Goal: Task Accomplishment & Management: Complete application form

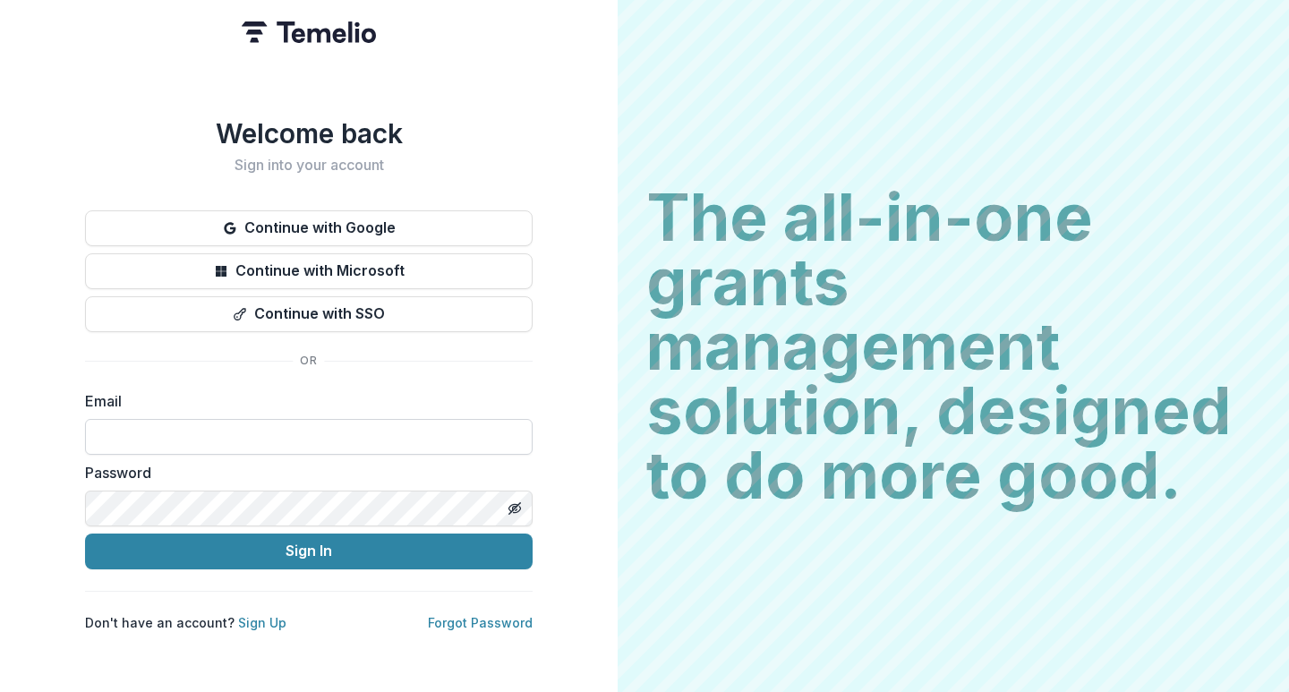
click at [167, 430] on input at bounding box center [309, 437] width 448 height 36
type input "**********"
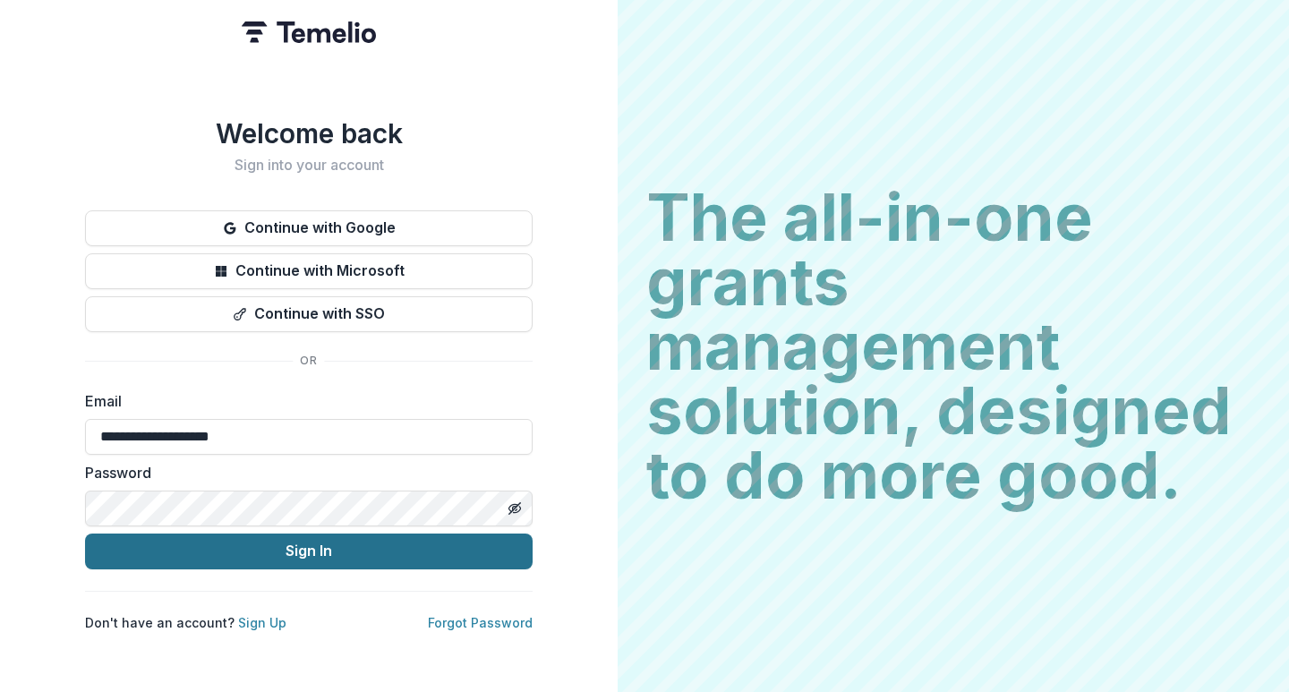
click at [245, 542] on button "Sign In" at bounding box center [309, 552] width 448 height 36
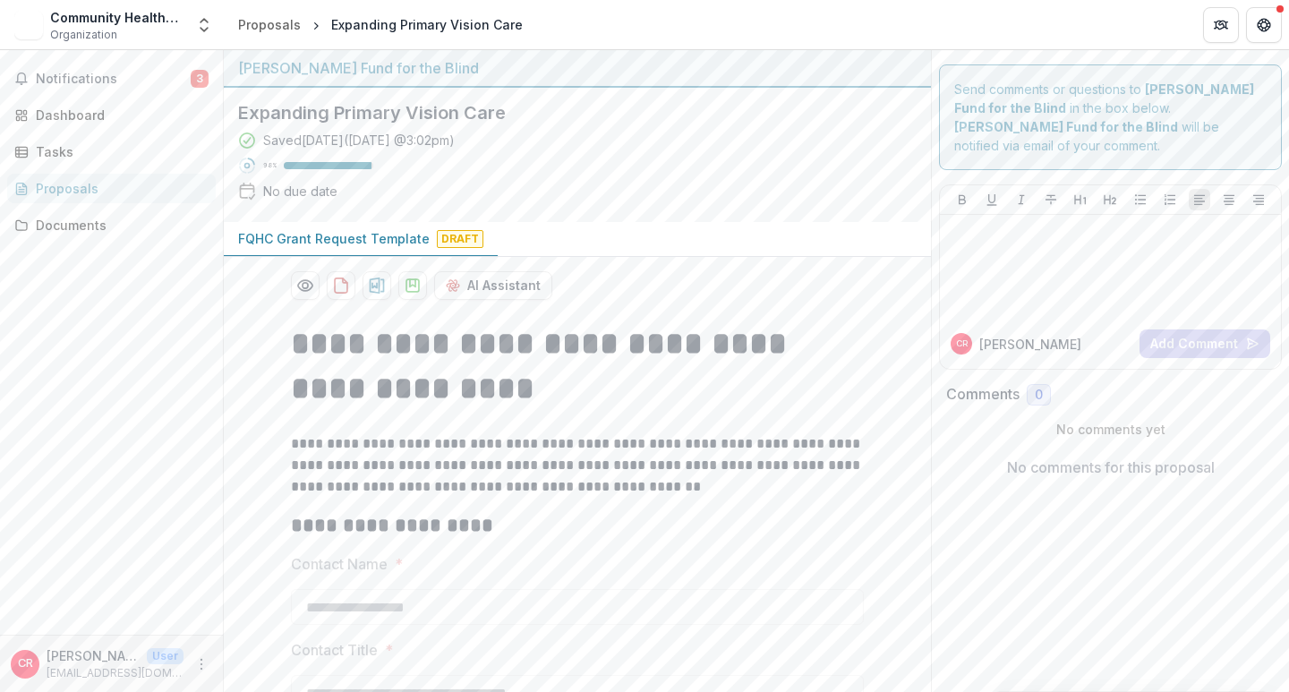
scroll to position [55, 0]
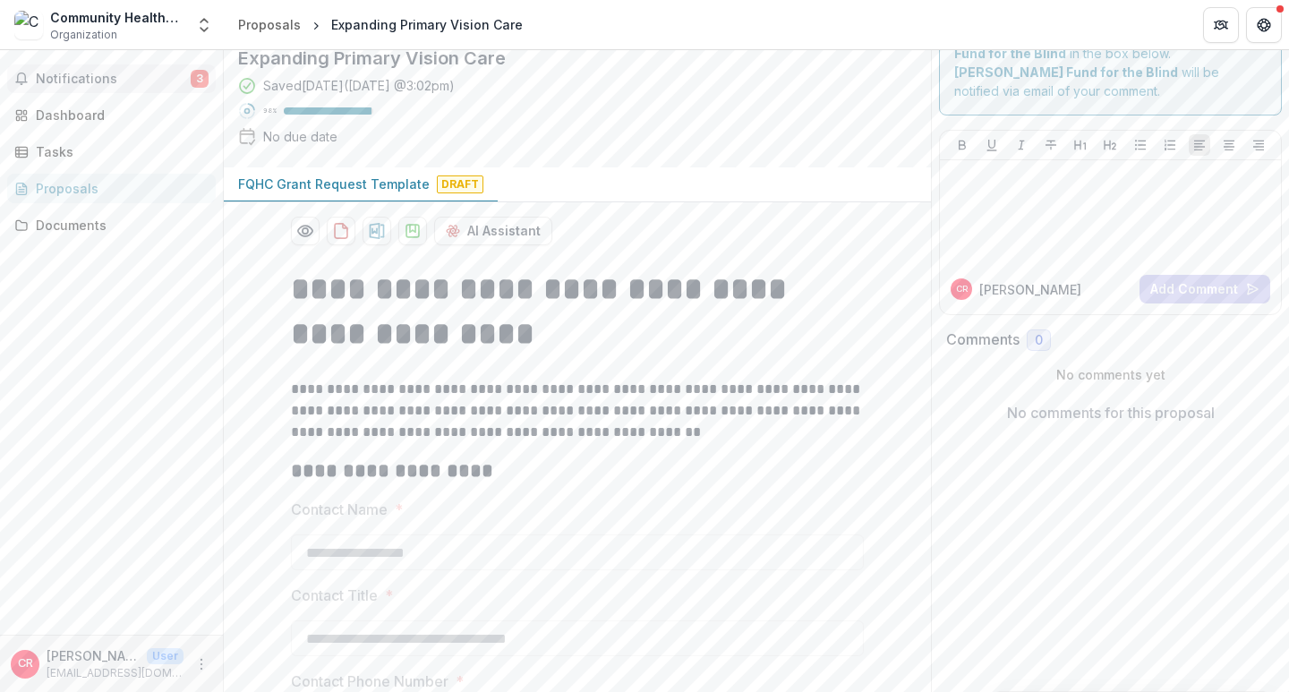
click at [73, 80] on span "Notifications" at bounding box center [113, 79] width 155 height 15
click at [70, 189] on div "Proposals" at bounding box center [119, 188] width 166 height 19
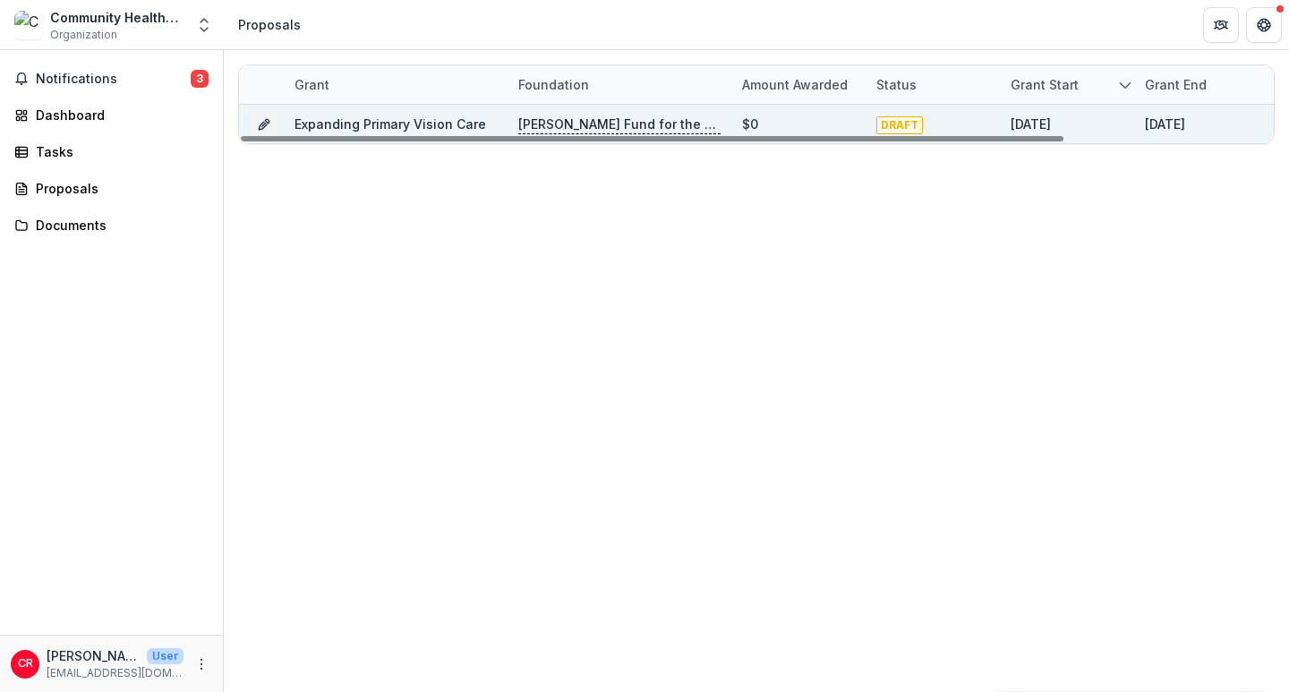
click at [900, 120] on span "DRAFT" at bounding box center [900, 125] width 47 height 18
click at [430, 125] on link "Expanding Primary Vision Care" at bounding box center [391, 123] width 192 height 15
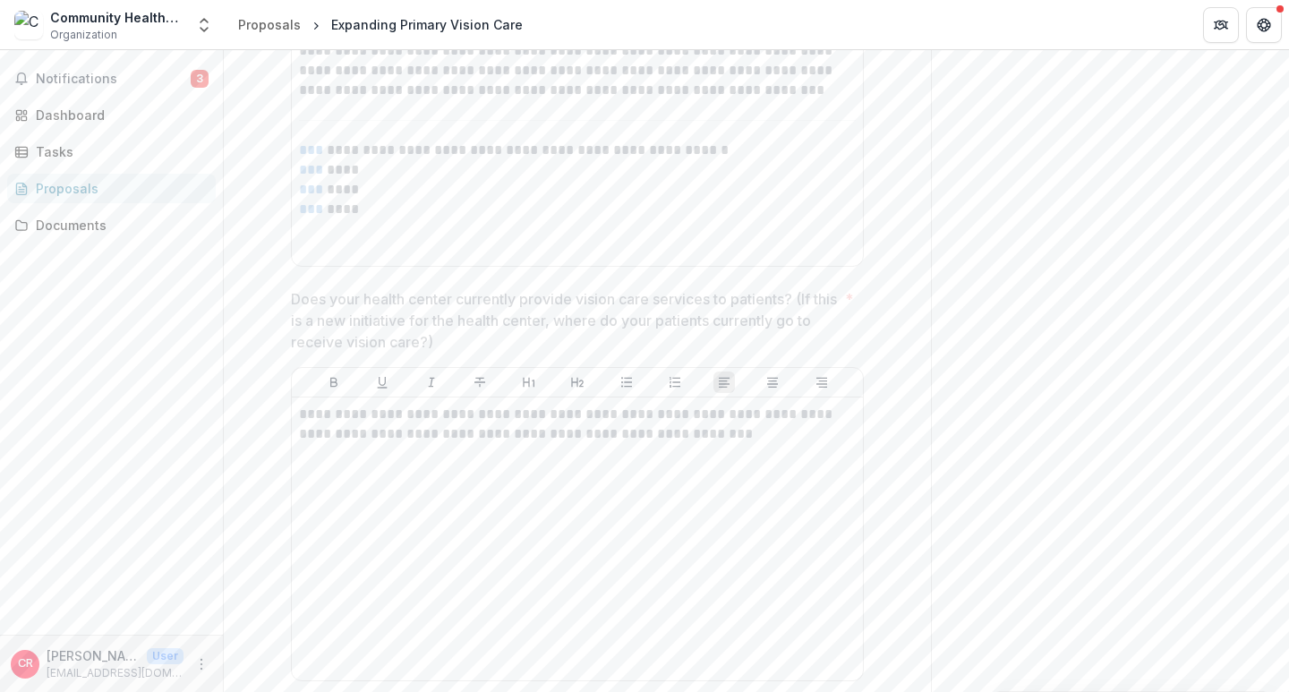
scroll to position [3612, 0]
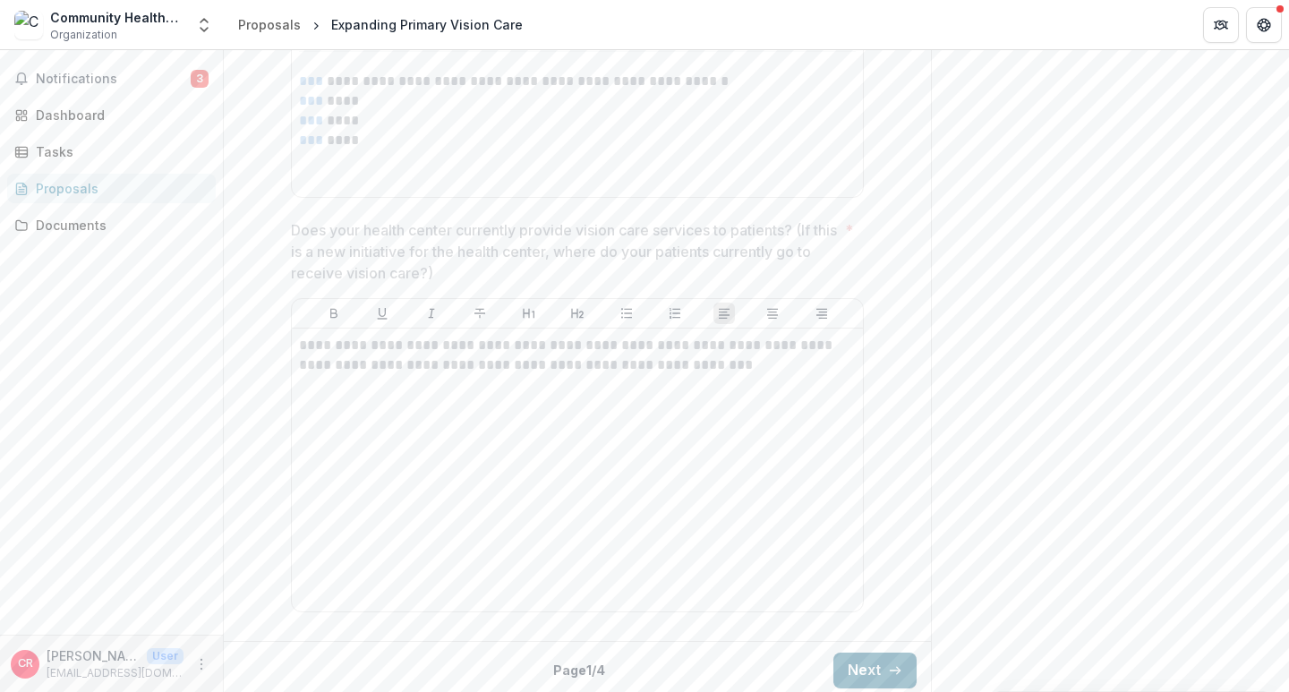
click at [879, 666] on button "Next" at bounding box center [875, 671] width 83 height 36
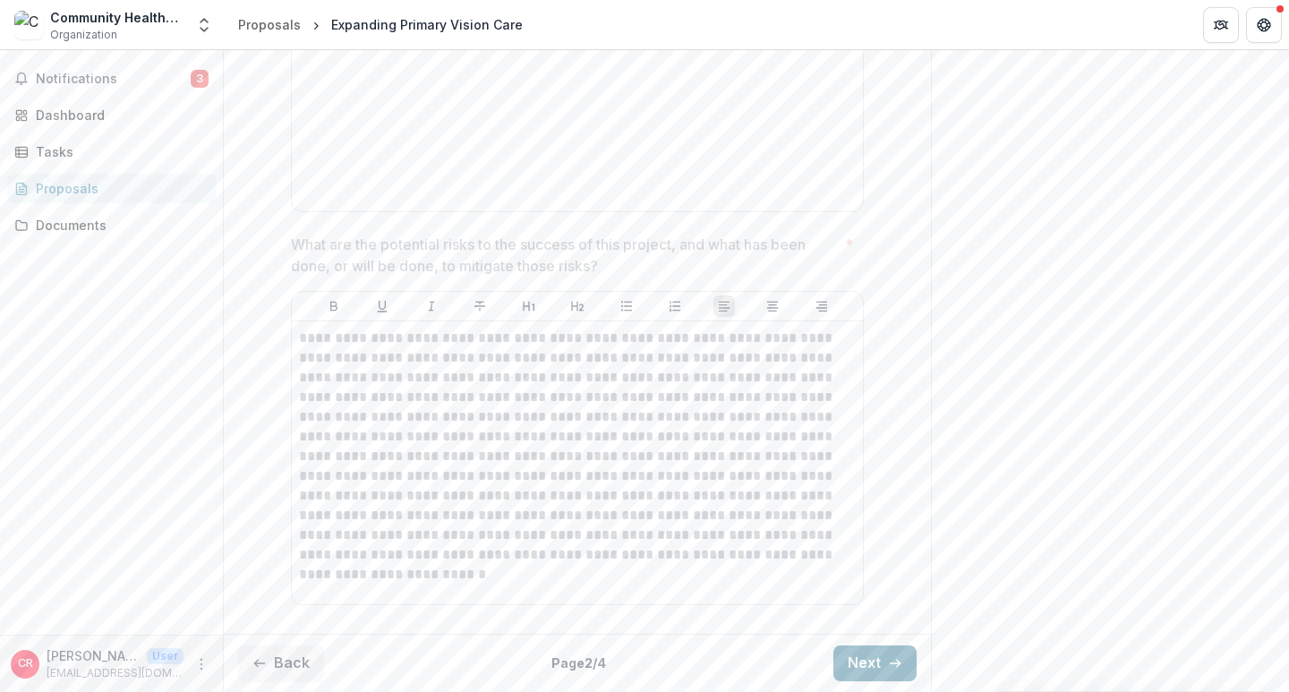
scroll to position [5202, 0]
click at [879, 666] on button "Next" at bounding box center [875, 664] width 83 height 36
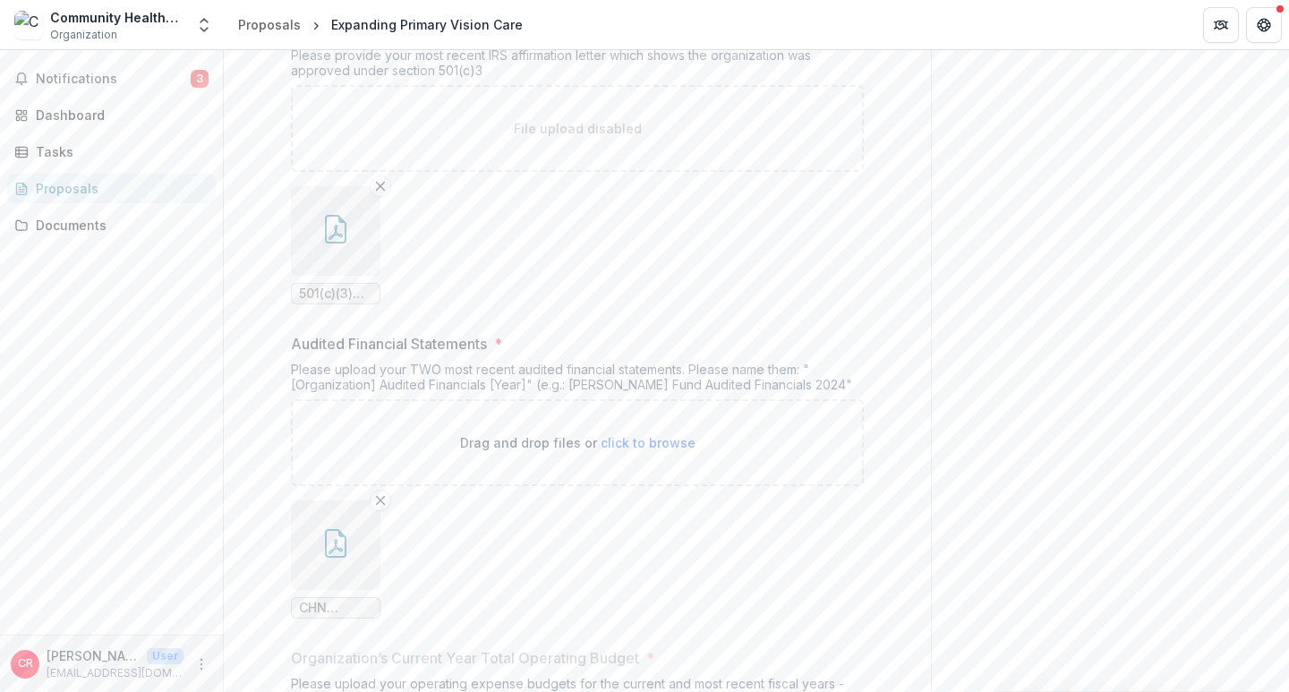
scroll to position [3230, 0]
click at [629, 435] on span "click to browse" at bounding box center [648, 442] width 95 height 15
type input "**********"
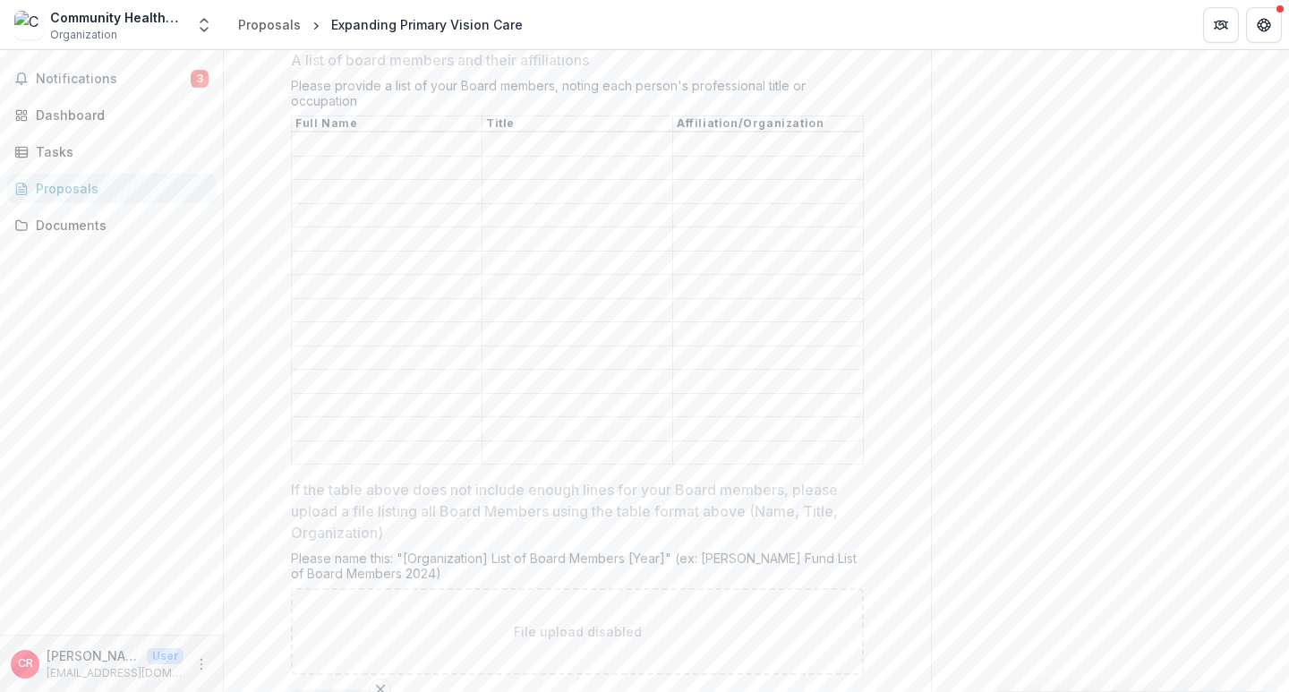
scroll to position [2342, 0]
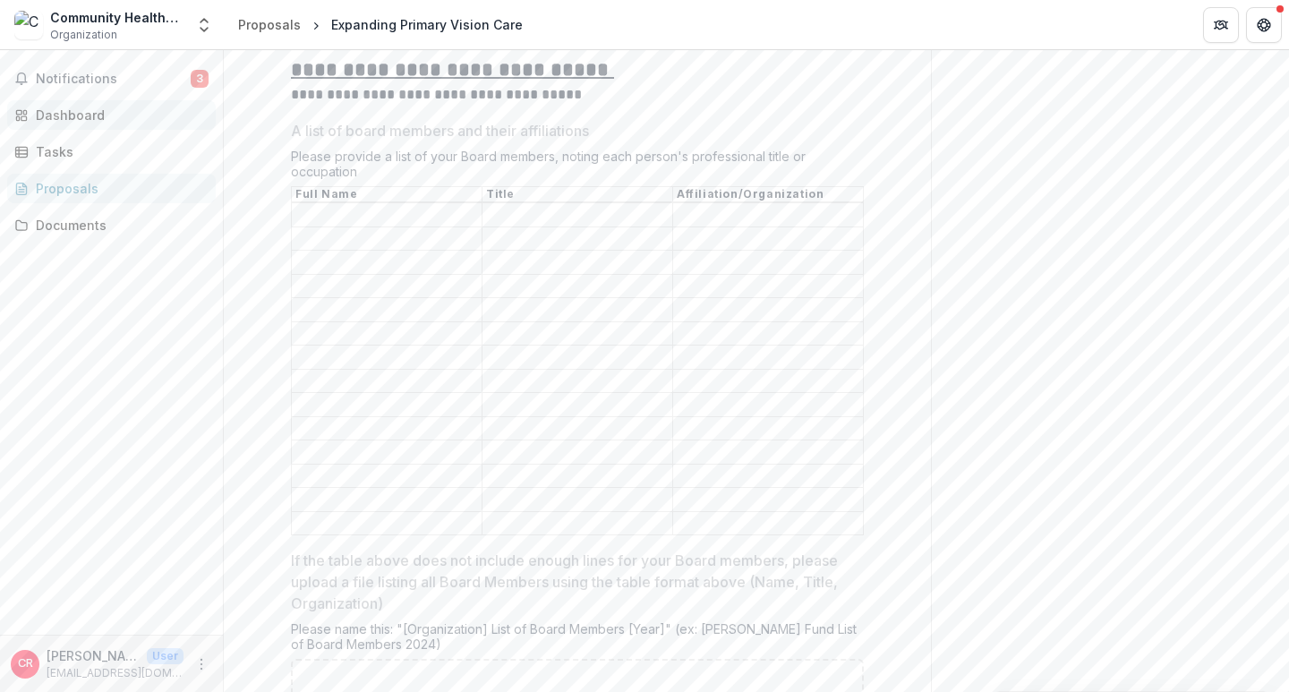
click at [90, 117] on div "Dashboard" at bounding box center [119, 115] width 166 height 19
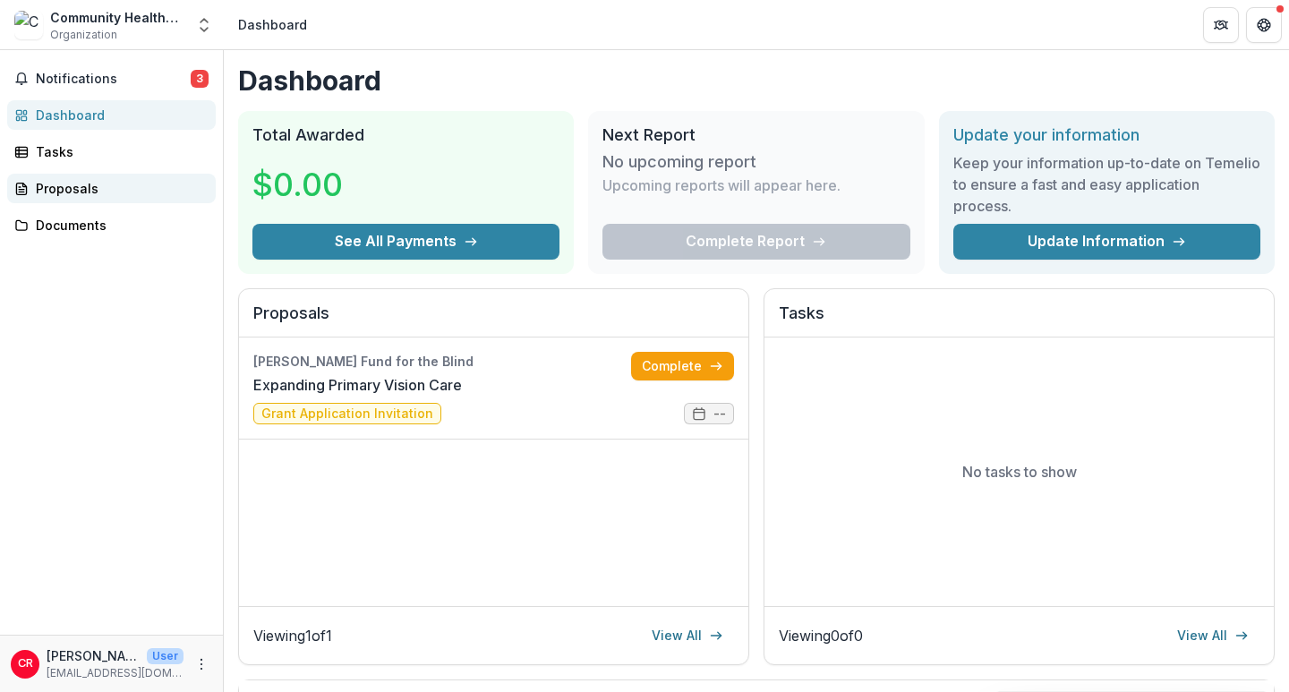
click at [83, 190] on div "Proposals" at bounding box center [119, 188] width 166 height 19
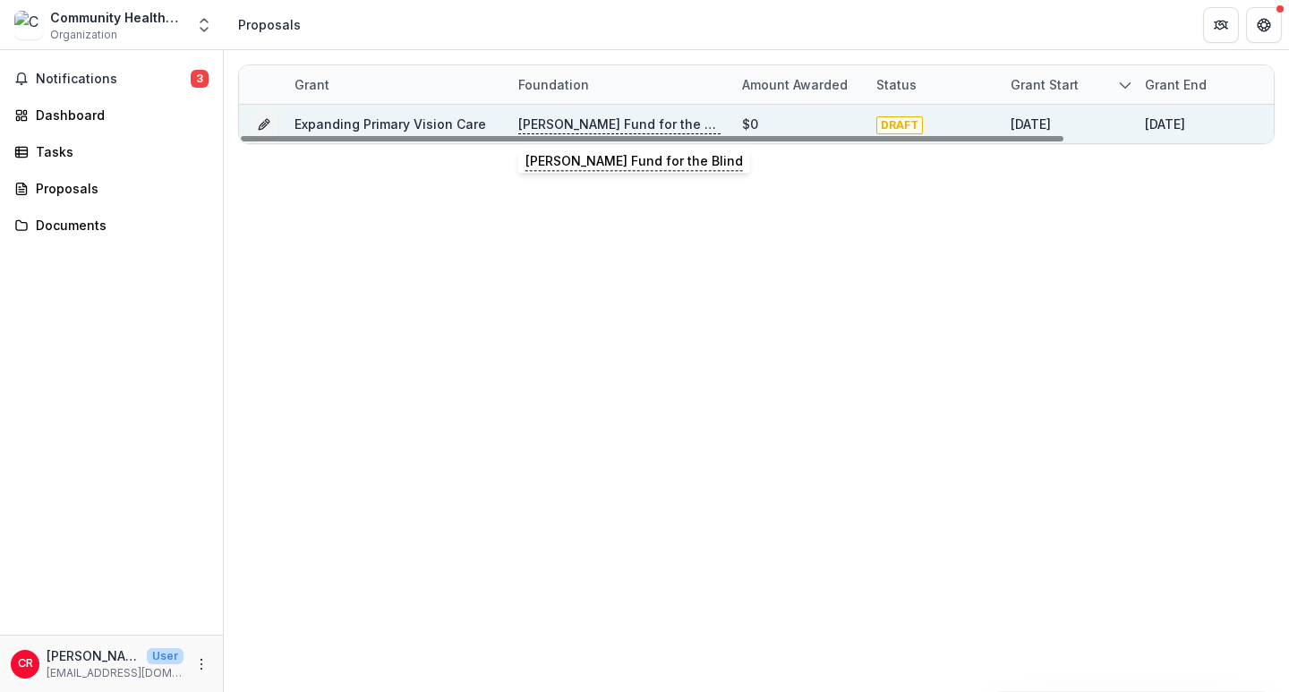
click at [612, 124] on p "[PERSON_NAME] Fund for the Blind" at bounding box center [619, 125] width 202 height 20
click at [414, 120] on link "Expanding Primary Vision Care" at bounding box center [391, 123] width 192 height 15
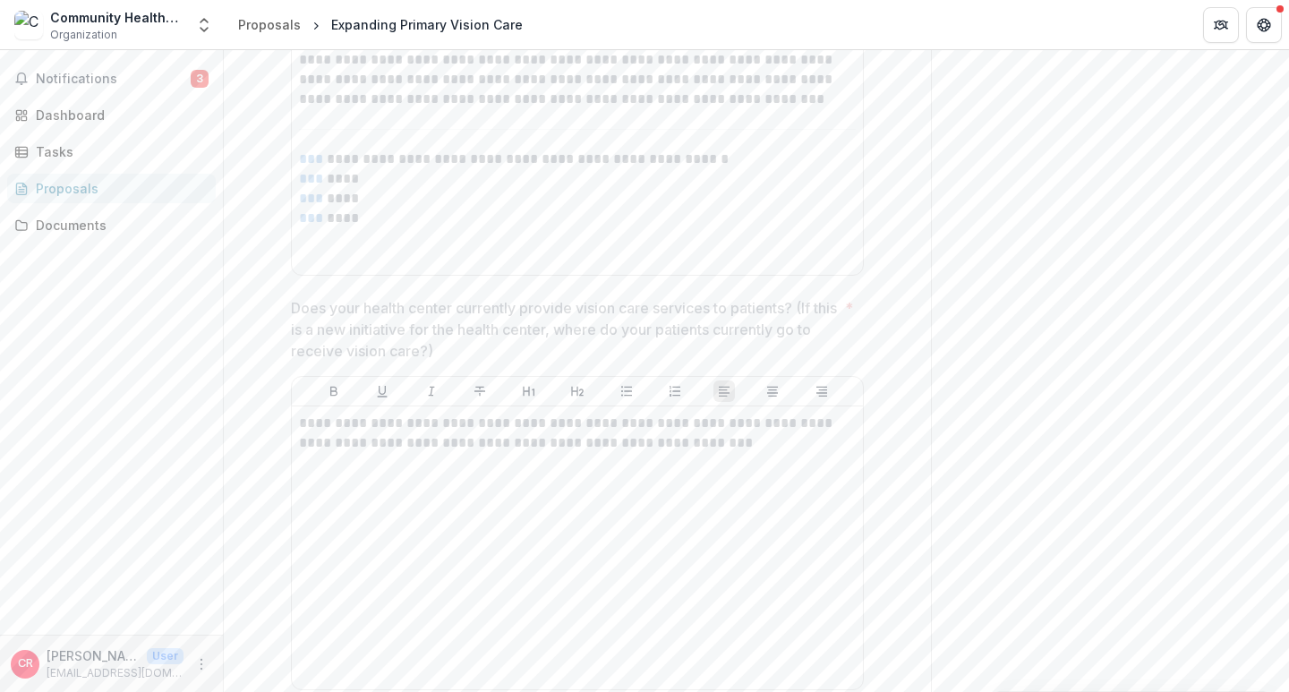
scroll to position [3612, 0]
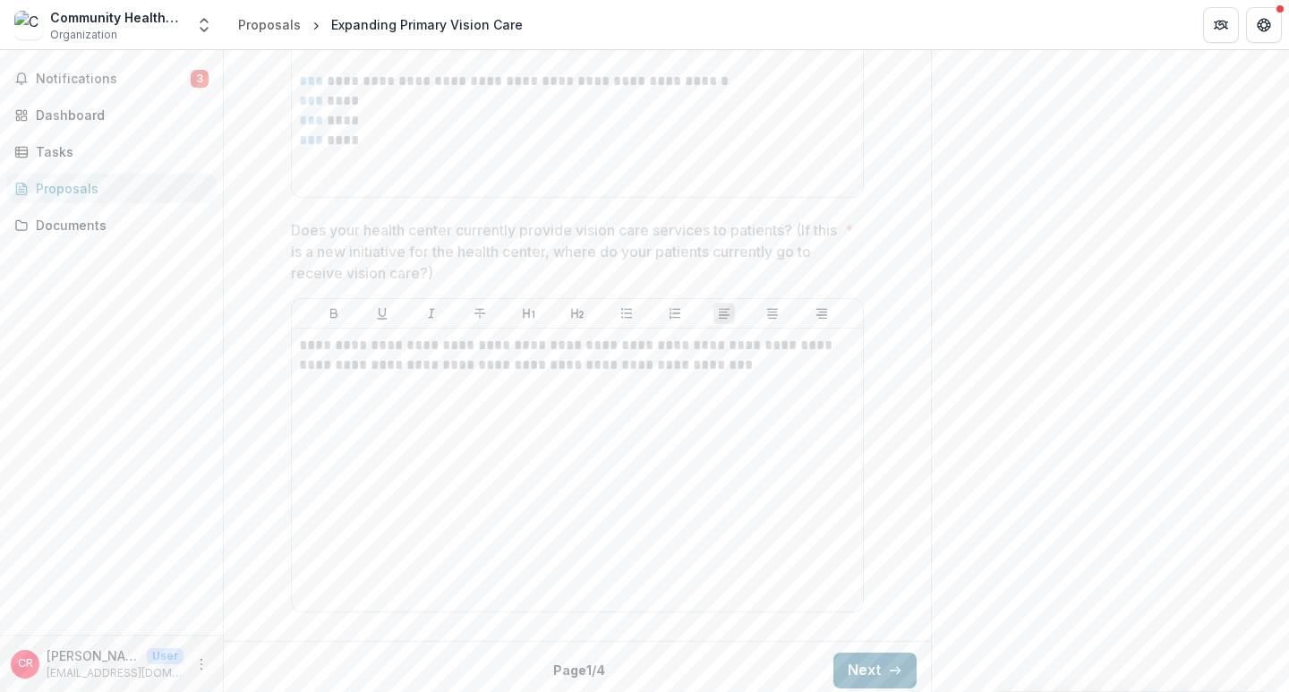
click at [898, 657] on button "Next" at bounding box center [875, 671] width 83 height 36
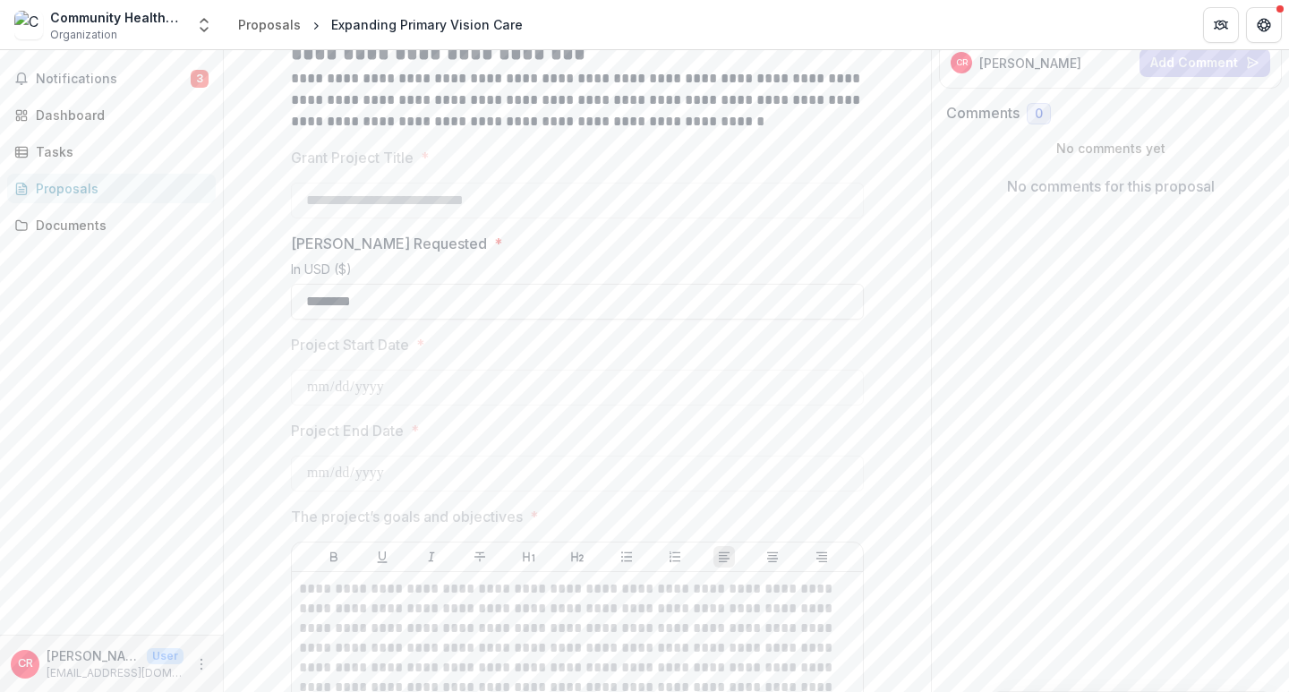
scroll to position [280, 0]
click at [382, 300] on input "********" at bounding box center [577, 303] width 573 height 36
drag, startPoint x: 384, startPoint y: 300, endPoint x: 211, endPoint y: 278, distance: 174.1
click at [211, 278] on main "**********" at bounding box center [644, 371] width 1289 height 642
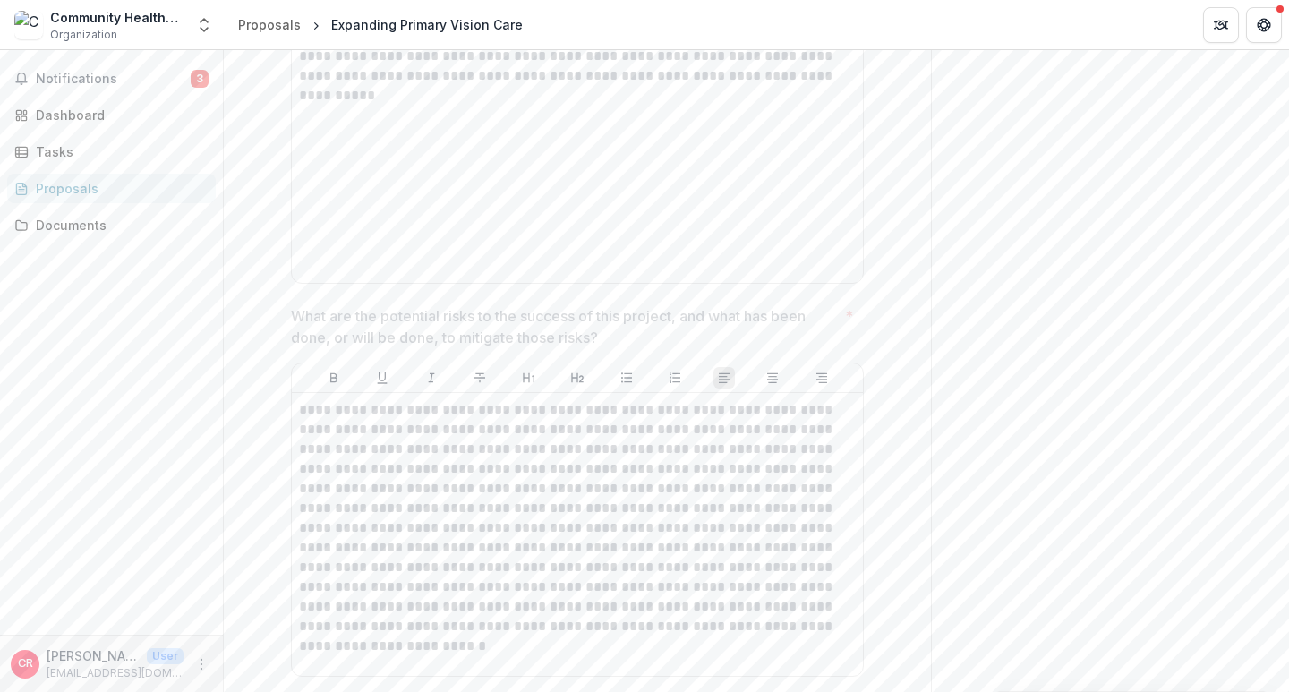
scroll to position [5202, 0]
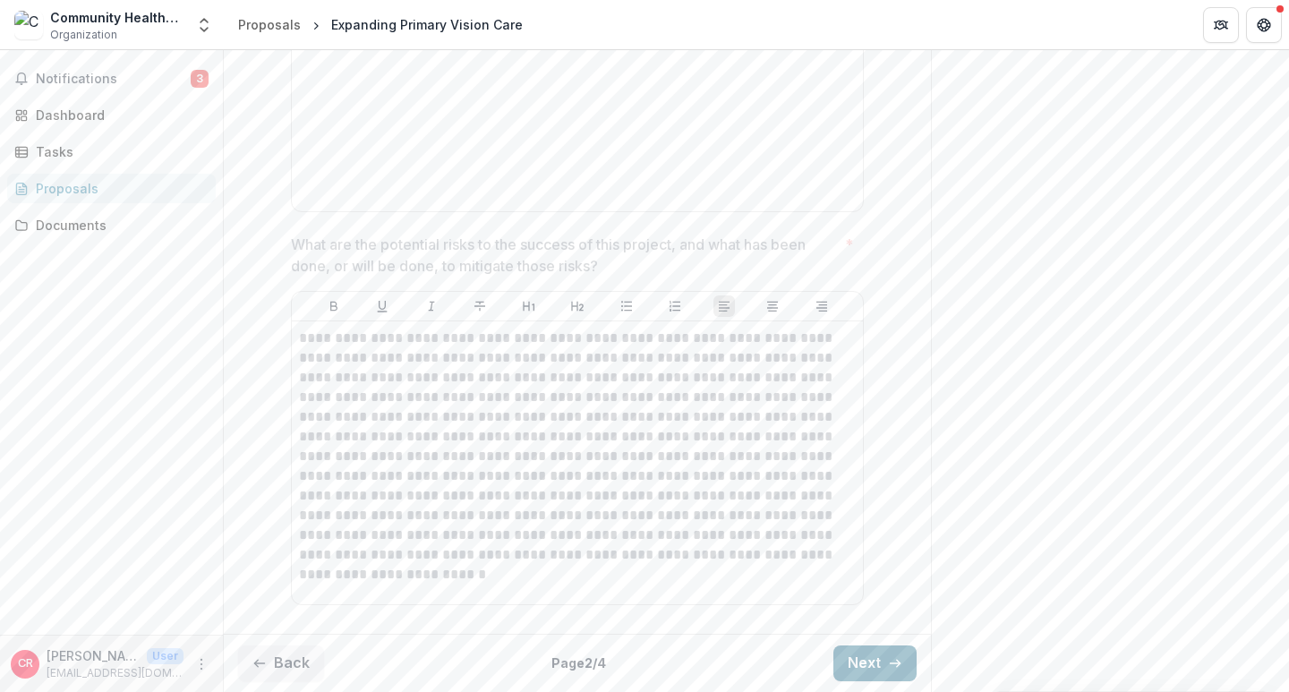
type input "********"
click at [871, 654] on button "Next" at bounding box center [875, 664] width 83 height 36
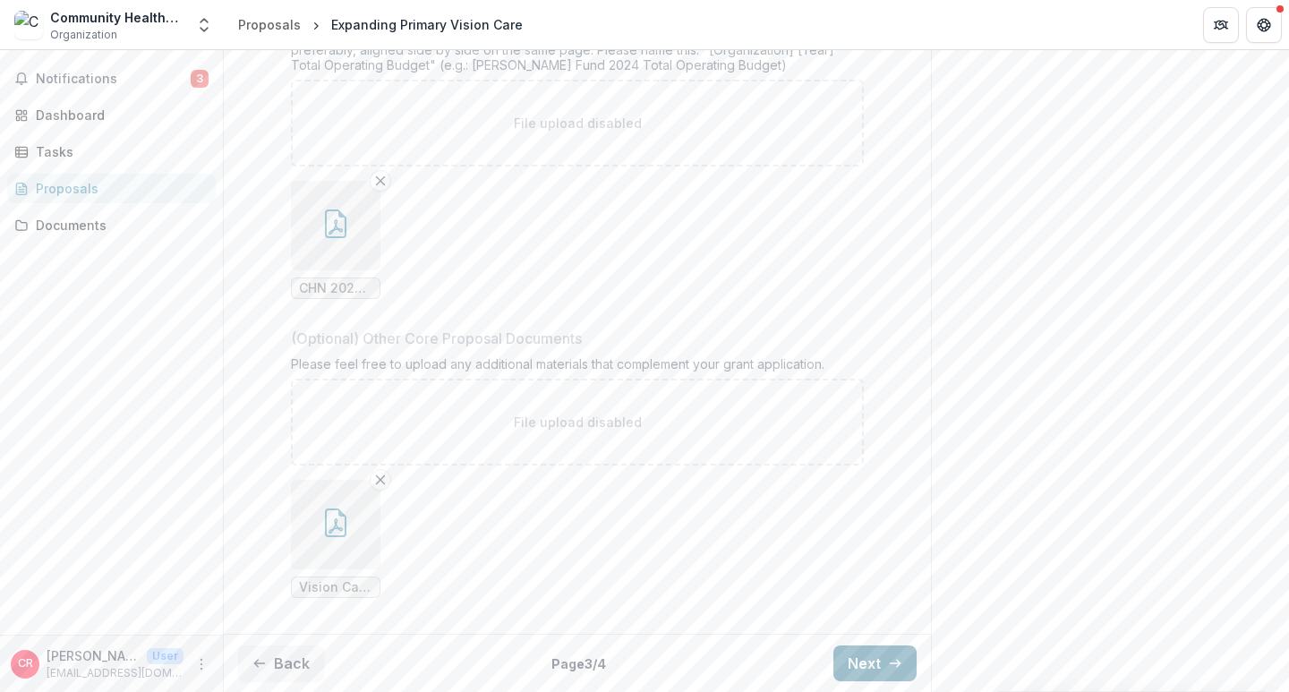
scroll to position [3848, 0]
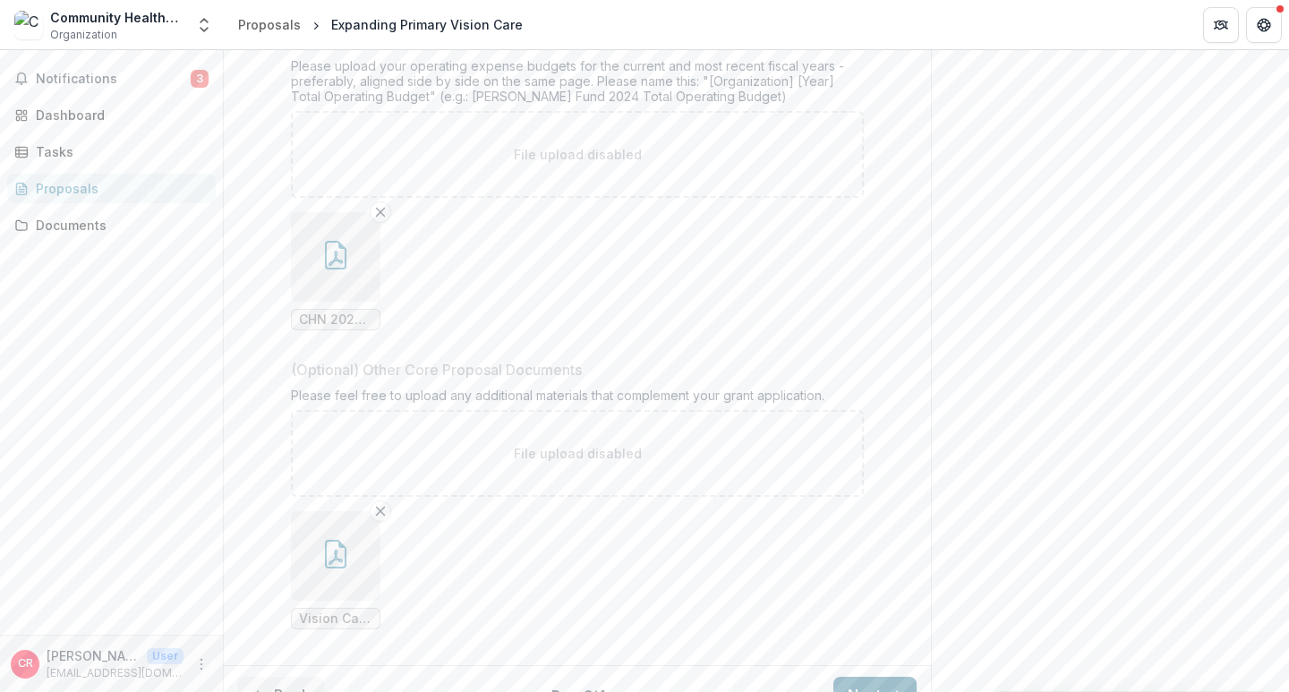
click at [861, 677] on button "Next" at bounding box center [875, 695] width 83 height 36
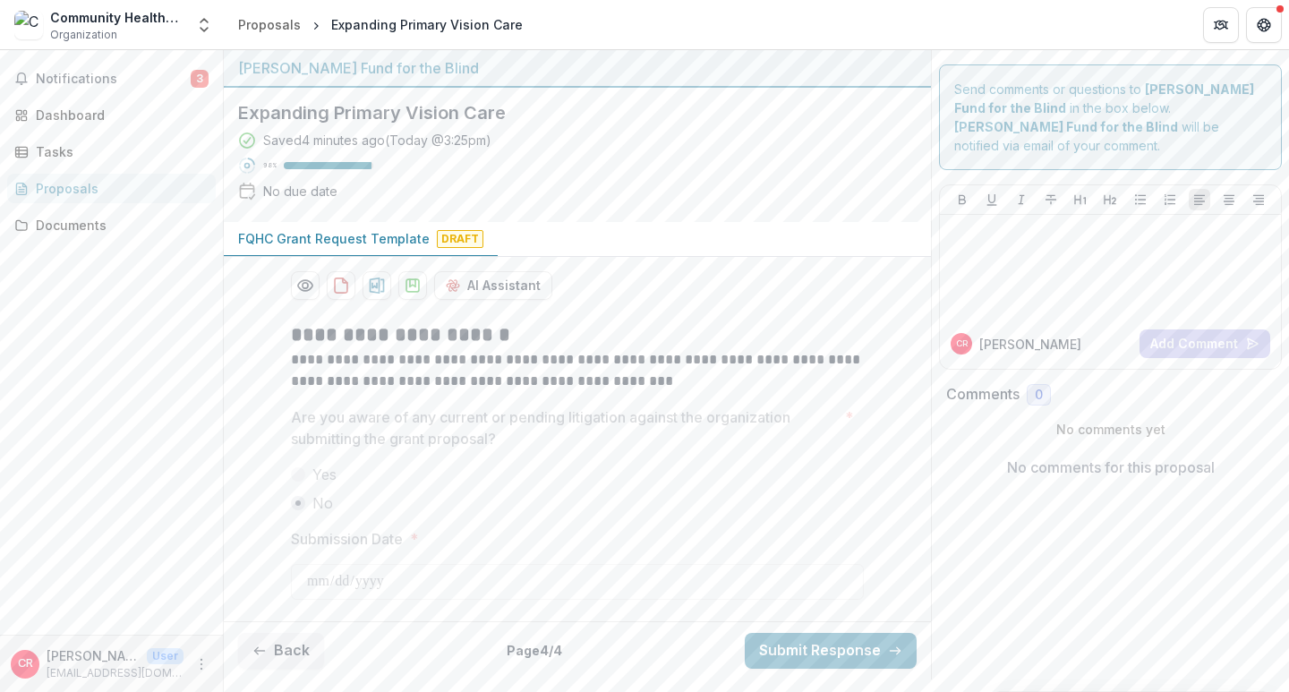
scroll to position [0, 0]
click at [843, 651] on button "Submit Response" at bounding box center [831, 651] width 172 height 36
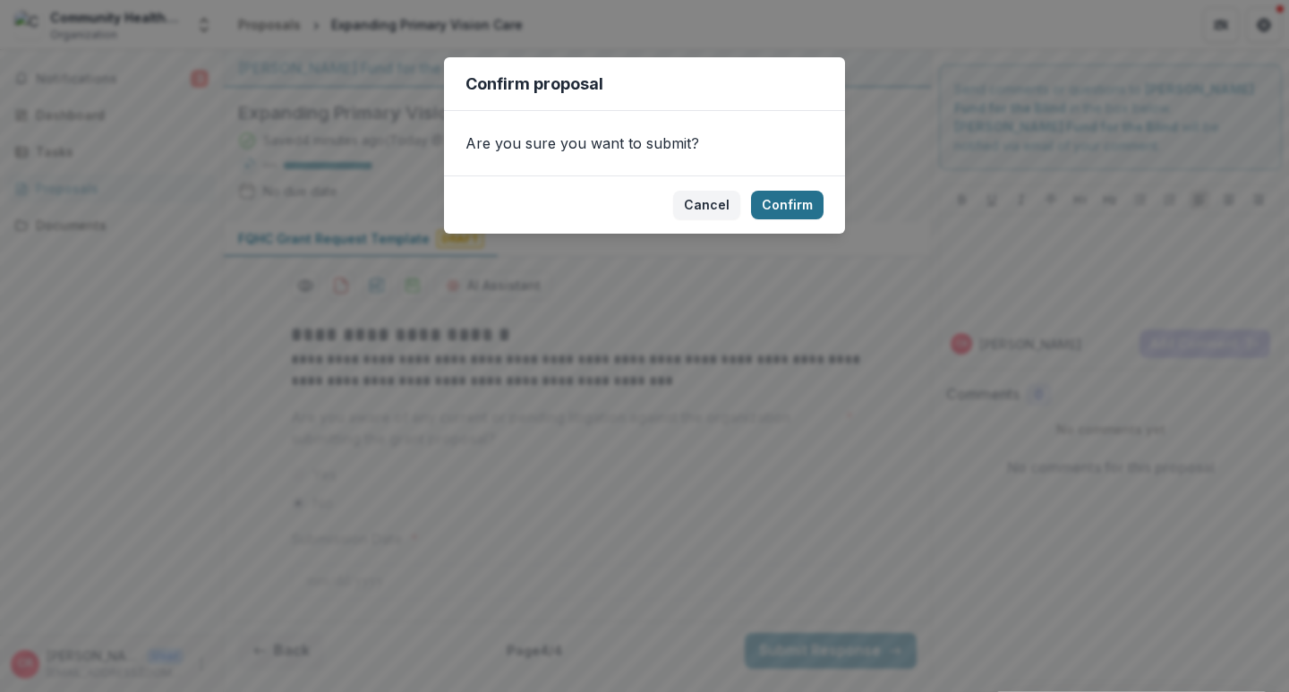
click at [817, 211] on button "Confirm" at bounding box center [787, 205] width 73 height 29
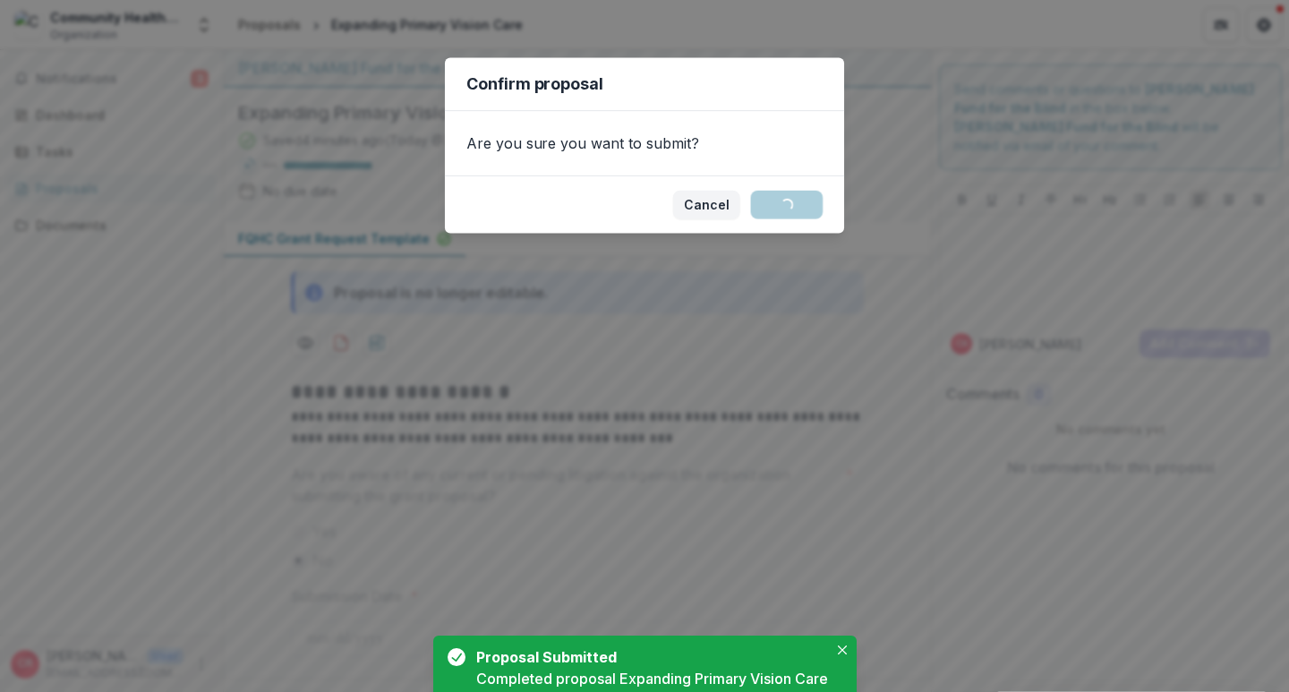
scroll to position [32, 0]
